Goal: Find specific page/section

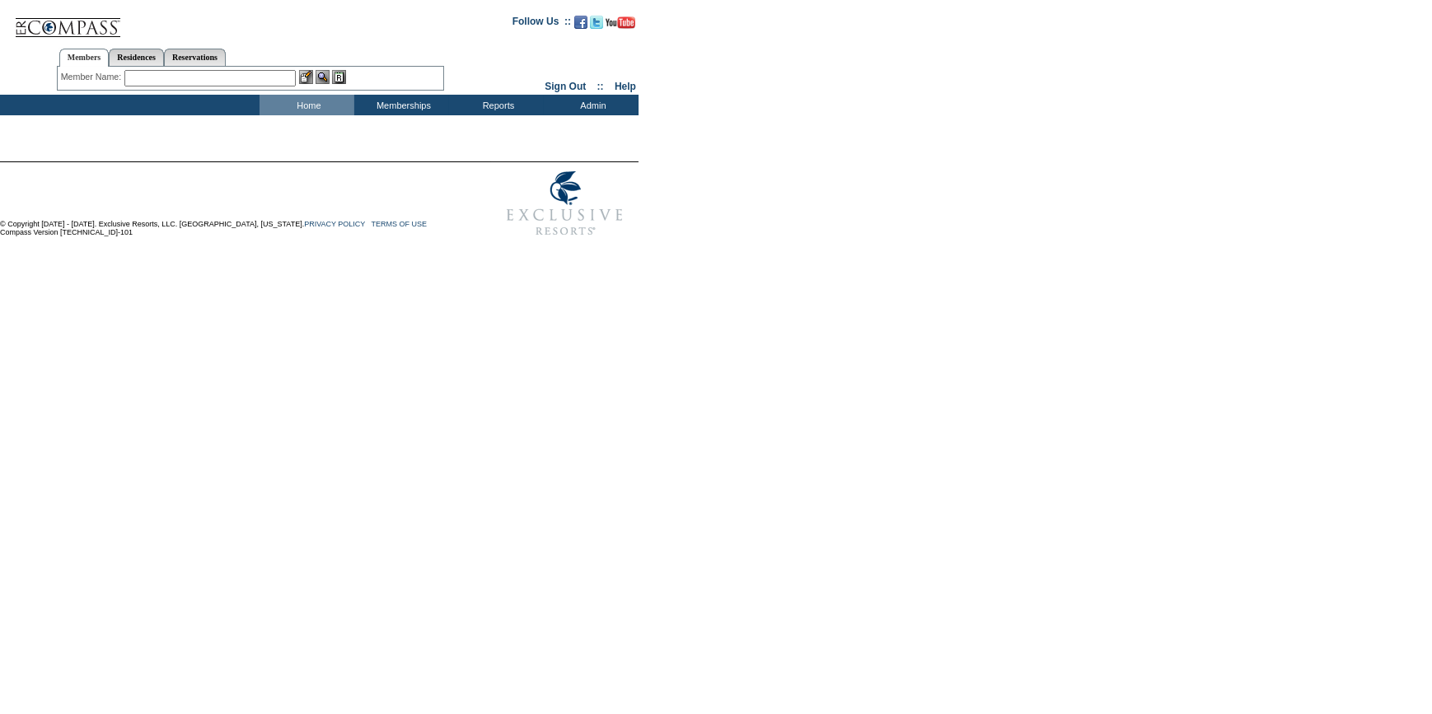
click at [193, 78] on input "text" at bounding box center [209, 78] width 171 height 16
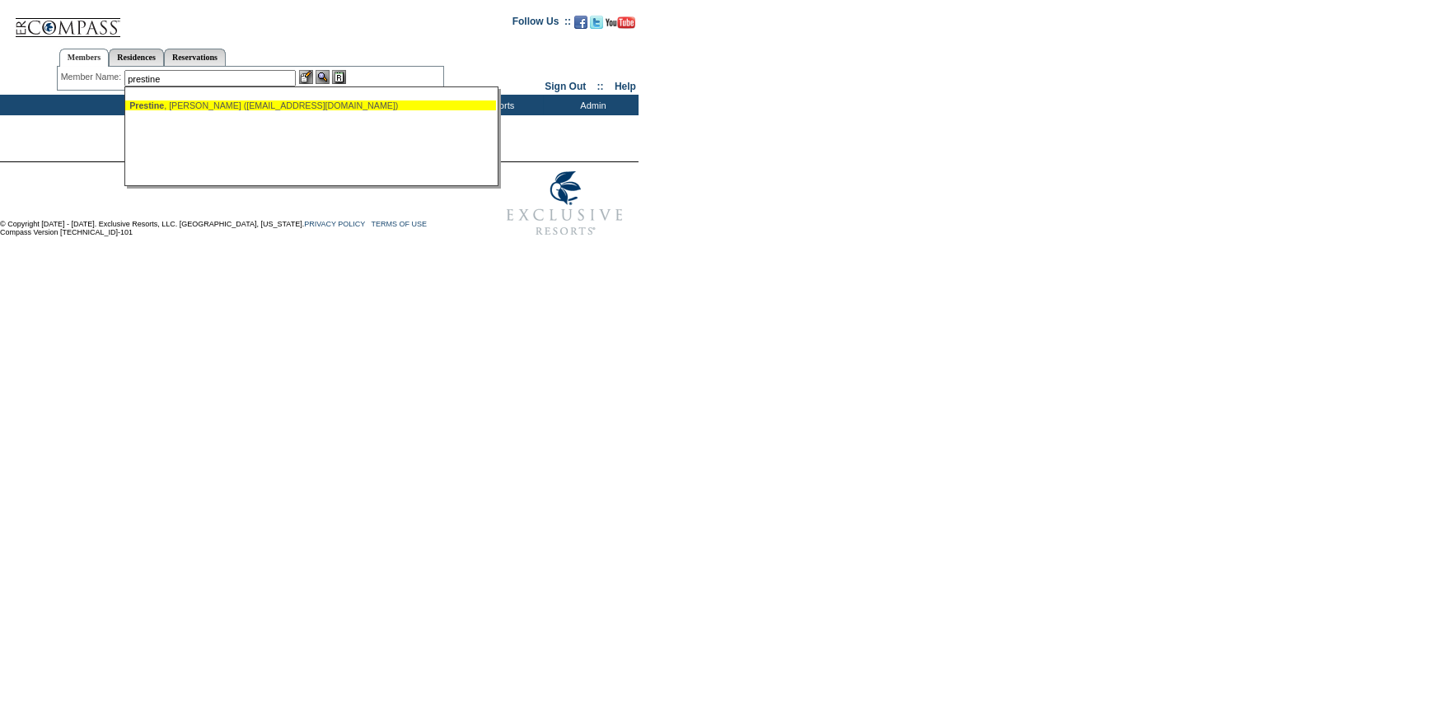
drag, startPoint x: 233, startPoint y: 107, endPoint x: 242, endPoint y: 104, distance: 9.6
click at [235, 106] on div "Prestine , Scott (sprestine@yahoo.com)" at bounding box center [310, 105] width 362 height 10
type input "Prestine, Scott (sprestine@yahoo.com)"
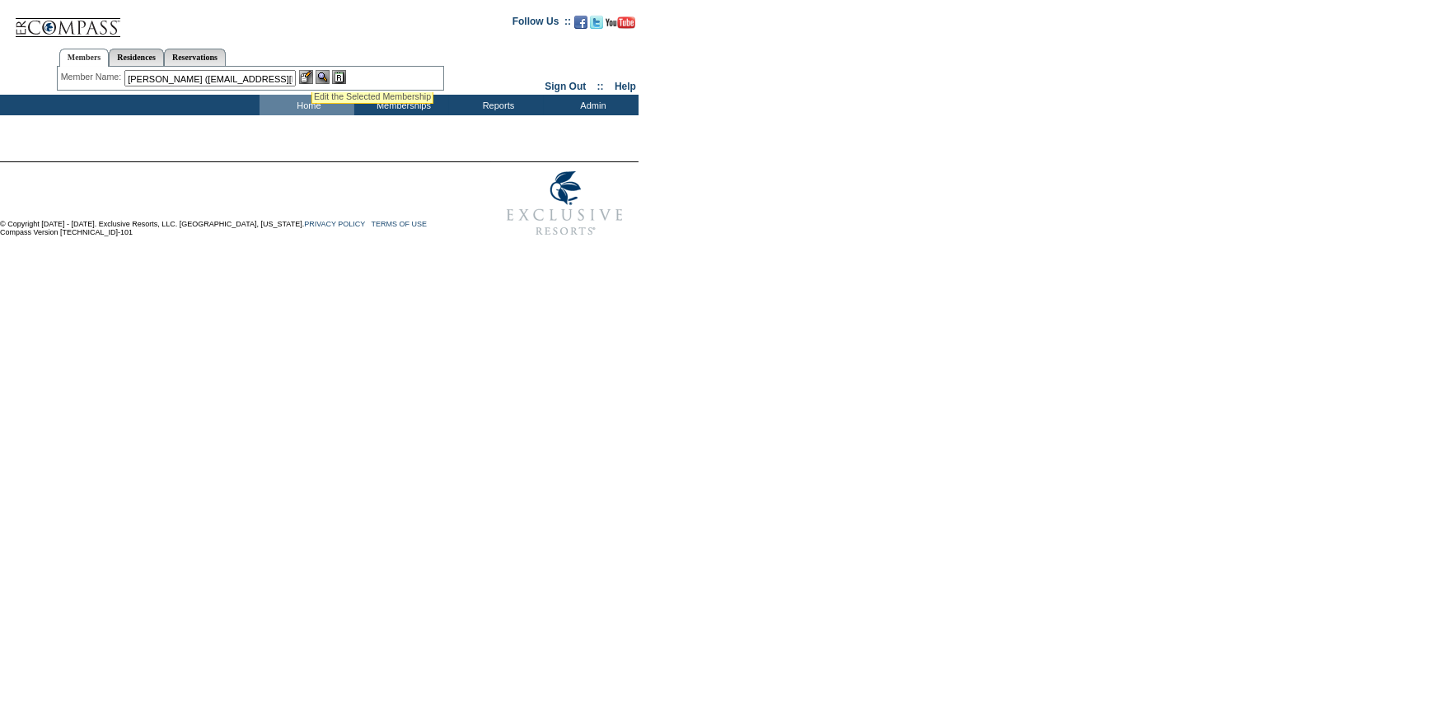
click at [311, 70] on img at bounding box center [306, 77] width 14 height 14
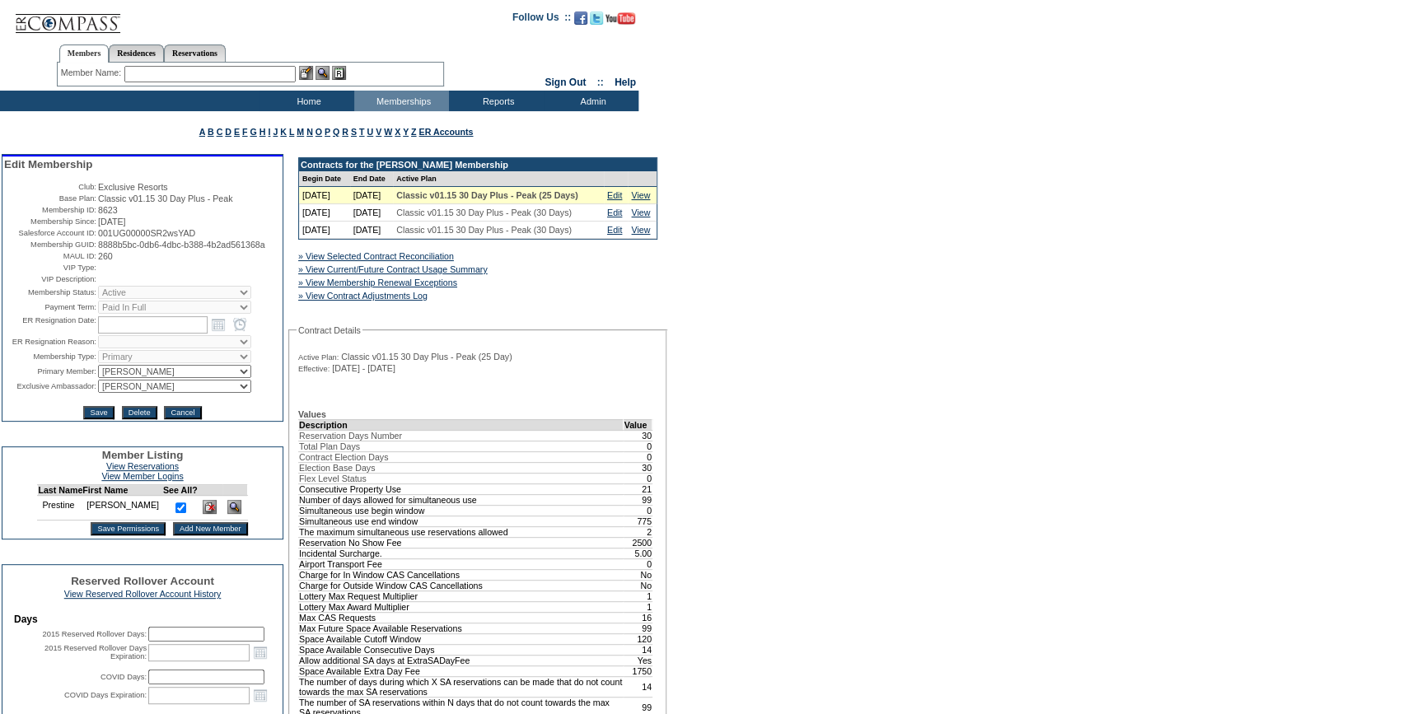
click at [145, 71] on input "text" at bounding box center [209, 74] width 171 height 16
paste input "[PERSON_NAME][EMAIL_ADDRESS][DOMAIN_NAME]"
click at [158, 73] on input "[PERSON_NAME][EMAIL_ADDRESS][DOMAIN_NAME]" at bounding box center [209, 74] width 171 height 16
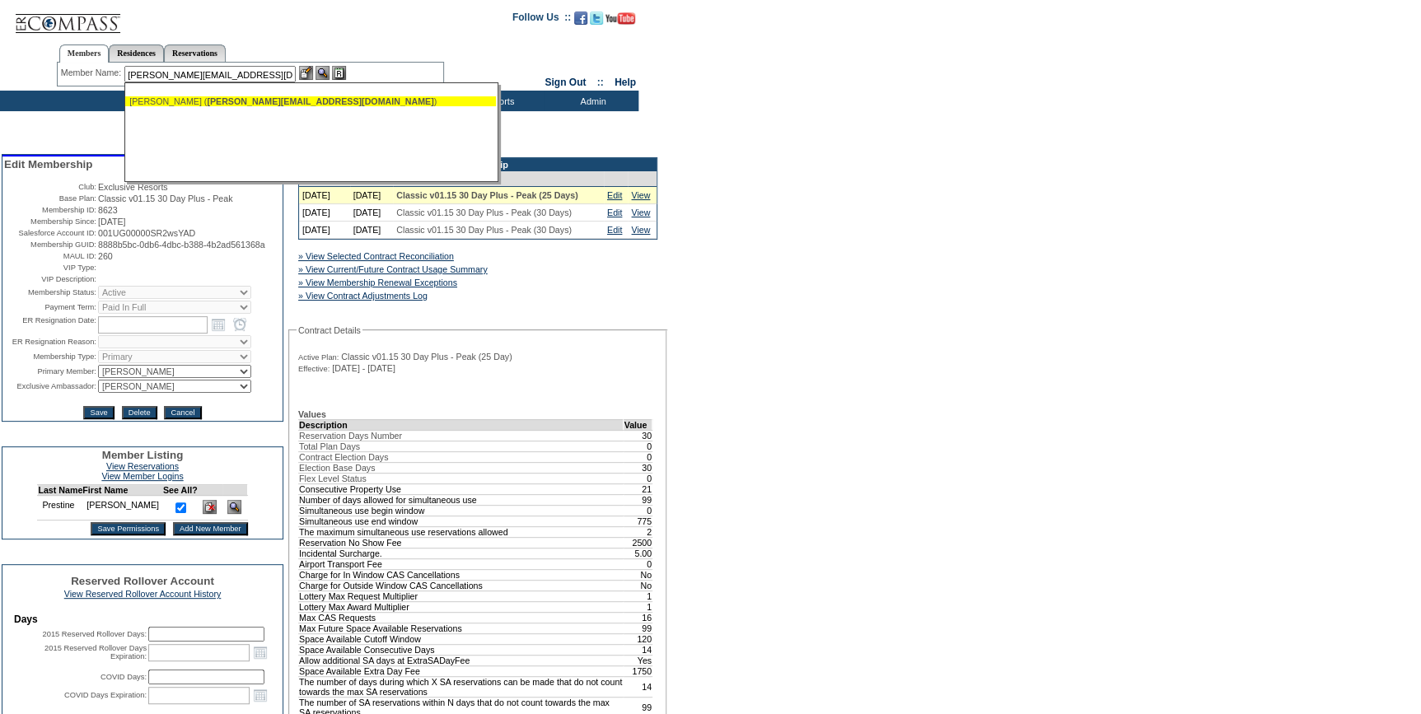
click at [171, 101] on div "[PERSON_NAME] ( [PERSON_NAME][EMAIL_ADDRESS][DOMAIN_NAME] )" at bounding box center [310, 101] width 362 height 10
type input "[PERSON_NAME] ([PERSON_NAME][EMAIL_ADDRESS][DOMAIN_NAME])"
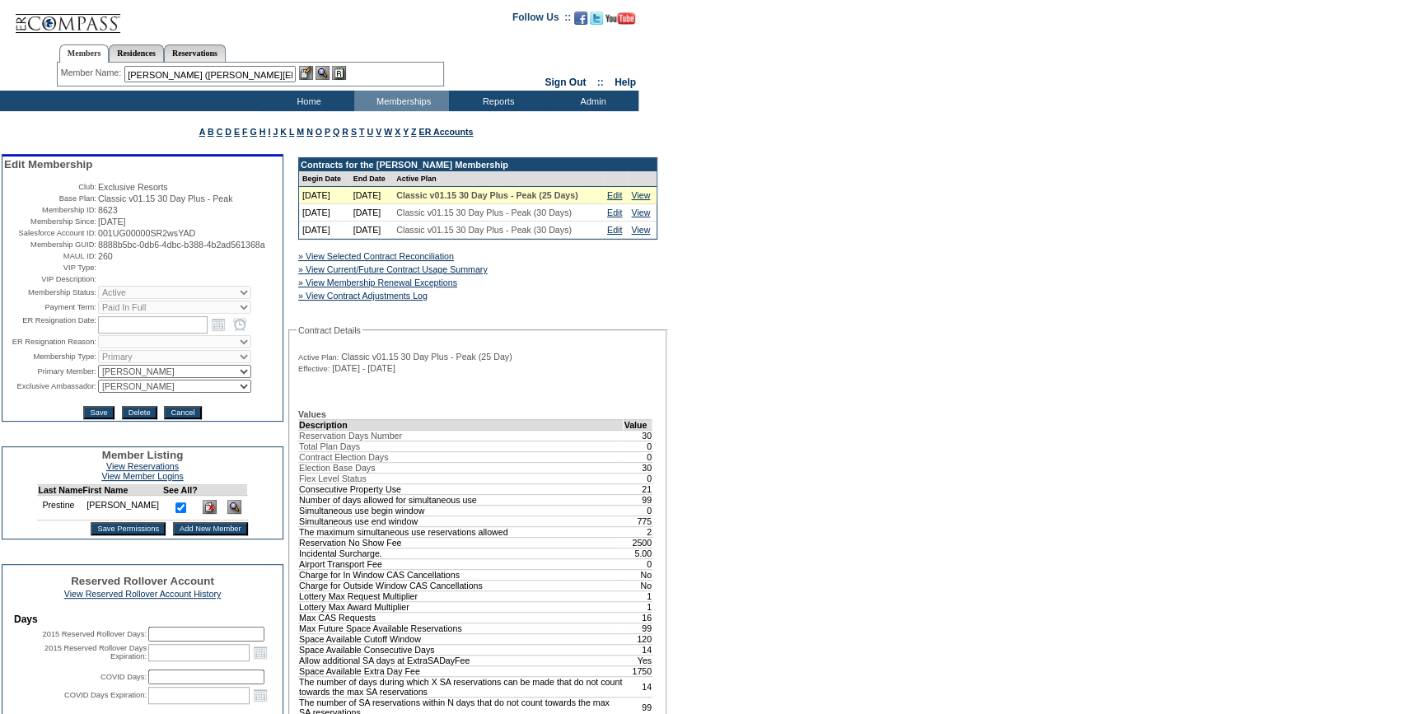
click at [305, 77] on img at bounding box center [306, 73] width 14 height 14
